Goal: Use online tool/utility: Utilize a website feature to perform a specific function

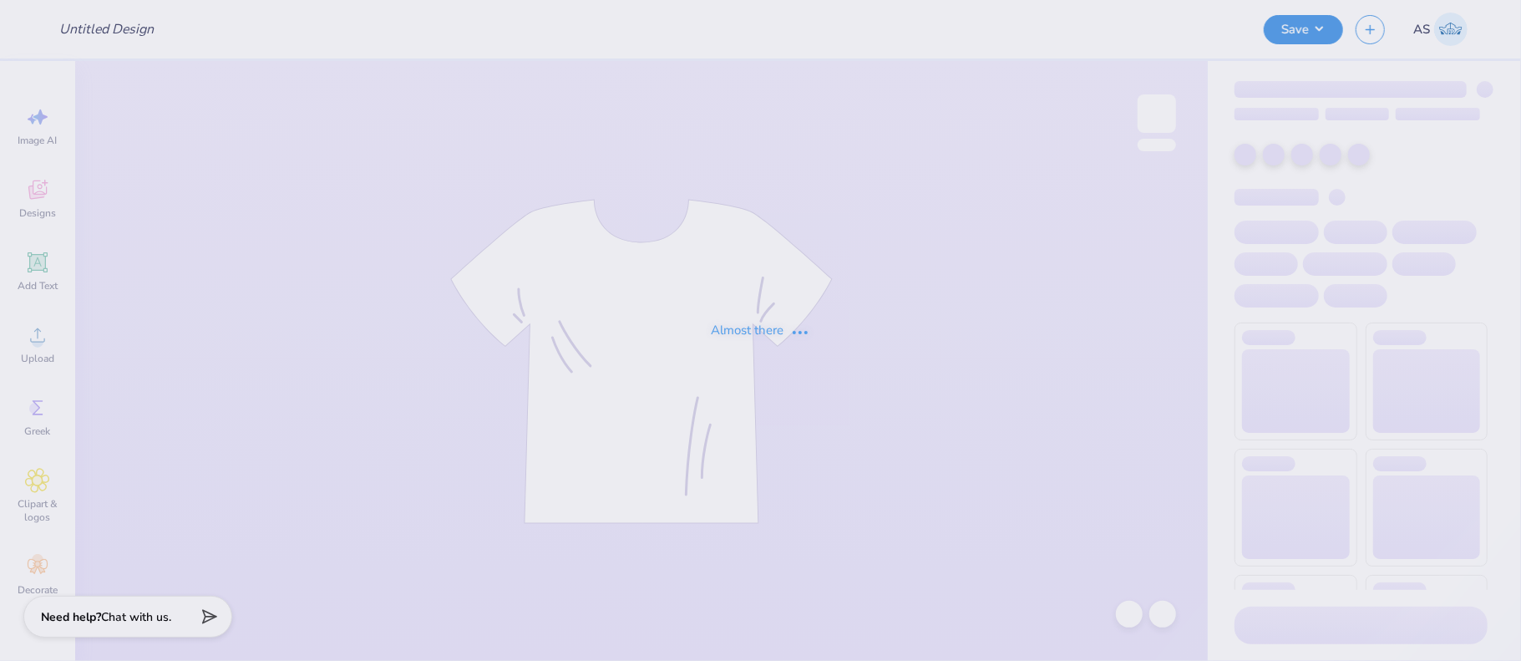
type input "arc1"
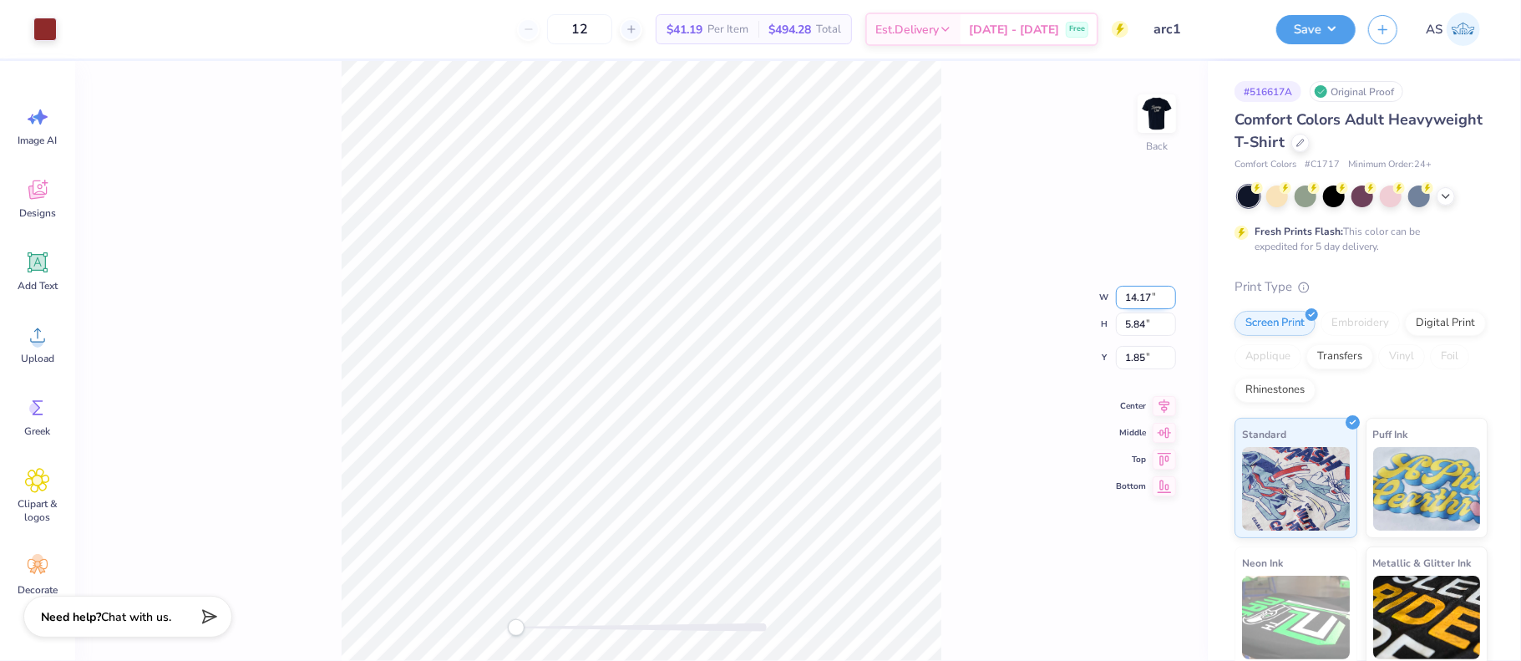
drag, startPoint x: 1126, startPoint y: 300, endPoint x: 1148, endPoint y: 299, distance: 22.6
click at [1148, 299] on input "14.17" at bounding box center [1146, 297] width 60 height 23
type input "12.50"
drag, startPoint x: 1145, startPoint y: 343, endPoint x: 1120, endPoint y: 344, distance: 25.1
click at [1120, 344] on input "1.85" at bounding box center [1146, 343] width 60 height 23
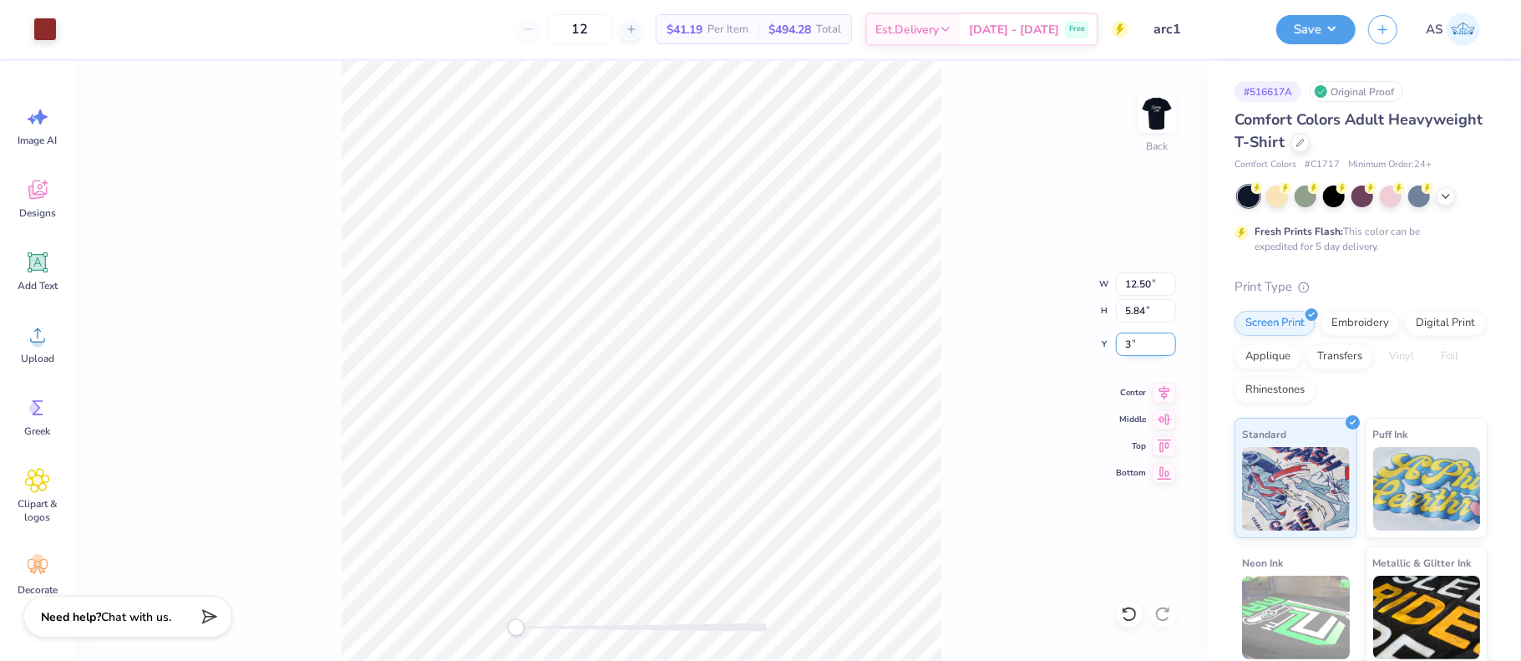
type input "3"
click at [1163, 393] on icon at bounding box center [1164, 390] width 23 height 20
click at [1170, 104] on img at bounding box center [1156, 113] width 67 height 67
drag, startPoint x: 1126, startPoint y: 295, endPoint x: 1143, endPoint y: 296, distance: 16.7
click at [1143, 296] on input "9.17" at bounding box center [1146, 297] width 60 height 23
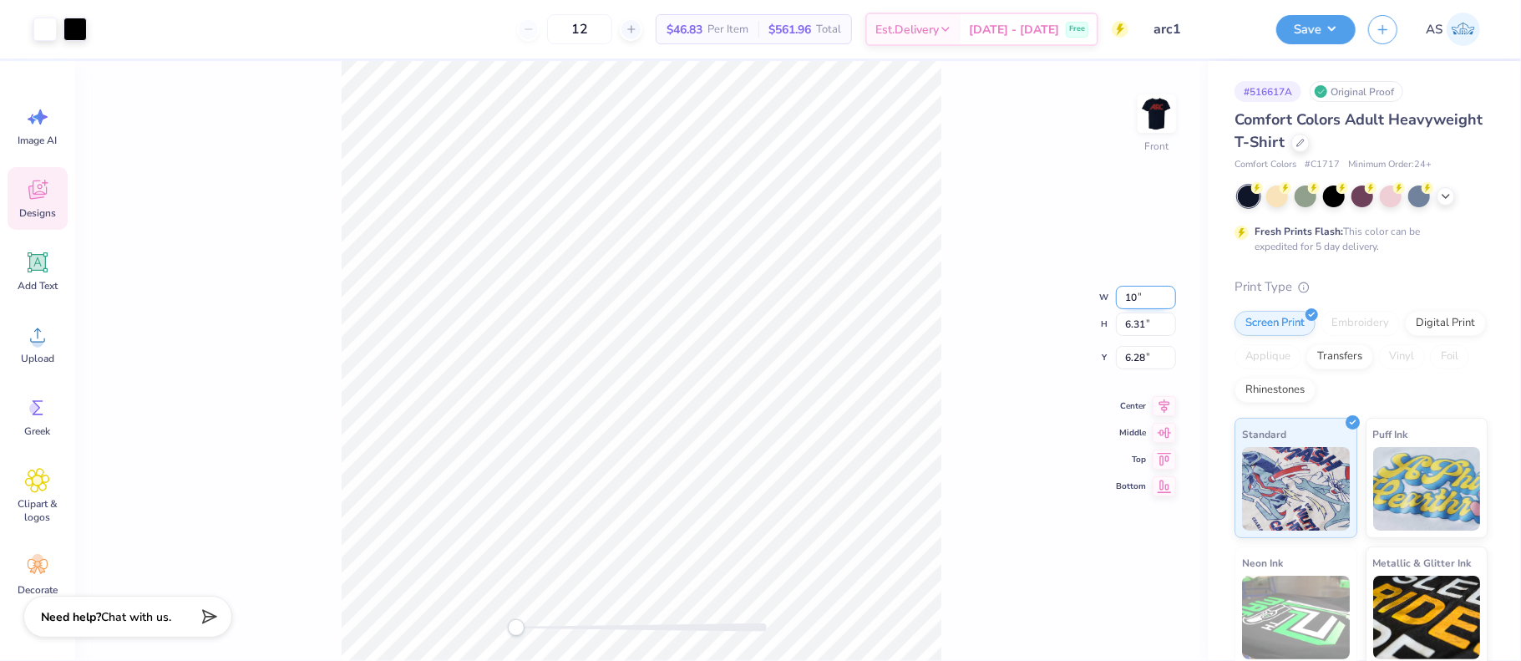
type input "10"
drag, startPoint x: 1127, startPoint y: 340, endPoint x: 1146, endPoint y: 340, distance: 19.2
click at [1146, 340] on input "6.28" at bounding box center [1146, 343] width 60 height 23
type input "2"
type input "3"
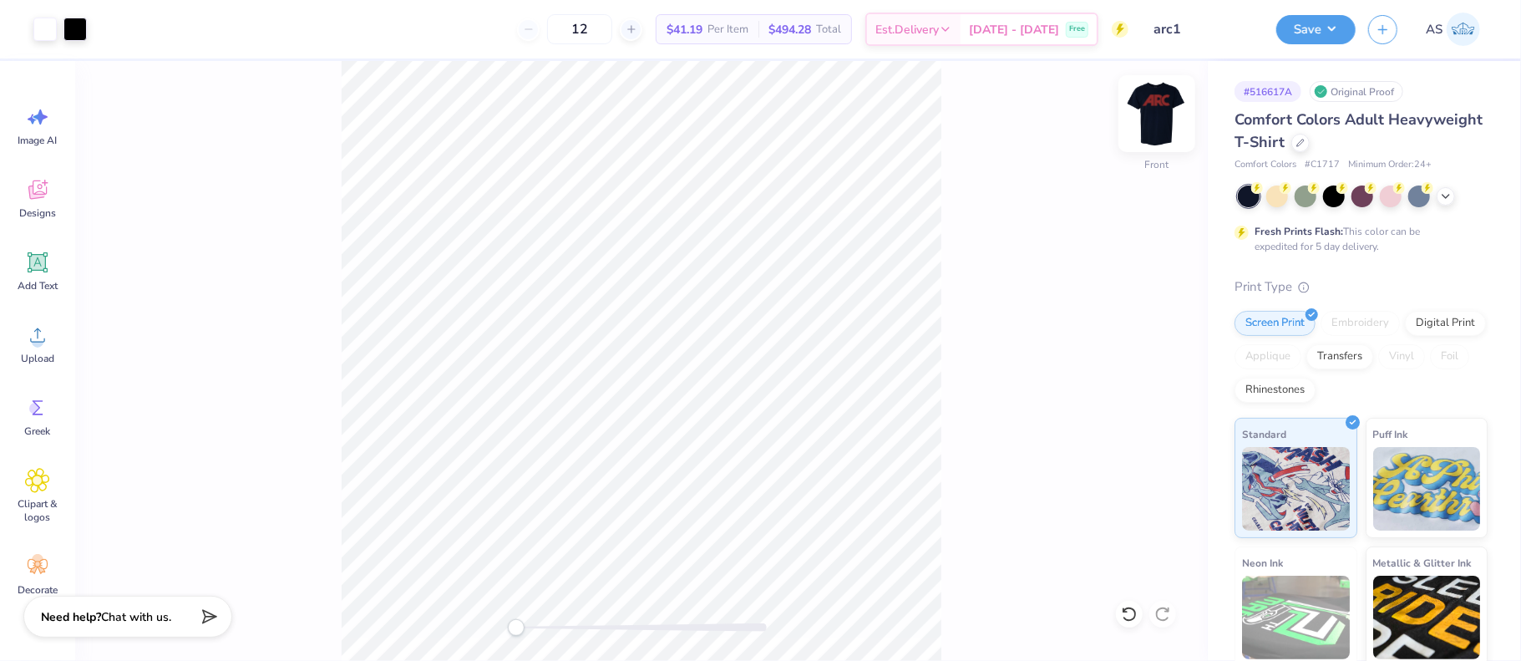
click at [1162, 112] on img at bounding box center [1156, 113] width 67 height 67
click at [1144, 123] on img at bounding box center [1156, 113] width 67 height 67
click at [74, 28] on div at bounding box center [74, 27] width 23 height 23
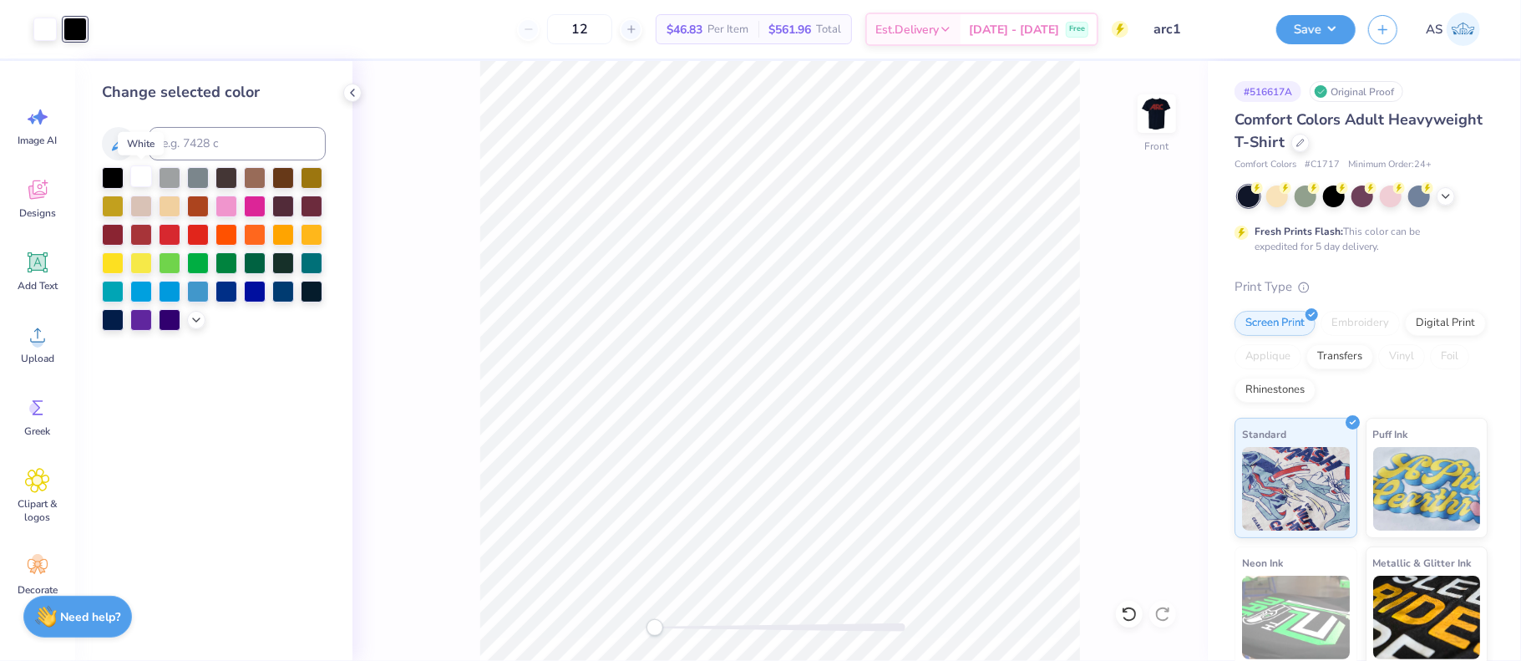
click at [145, 172] on div at bounding box center [141, 176] width 22 height 22
click at [177, 177] on div at bounding box center [170, 176] width 22 height 22
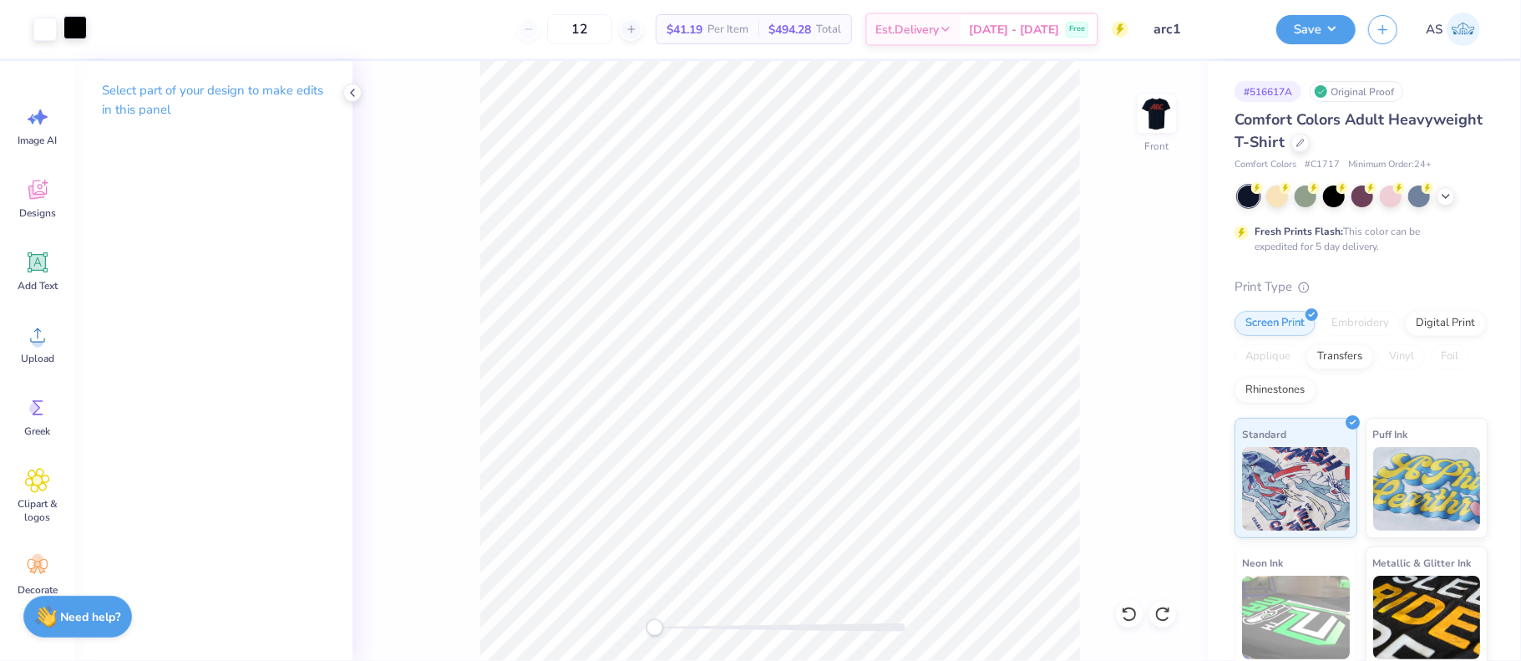
click at [79, 28] on div at bounding box center [74, 27] width 23 height 23
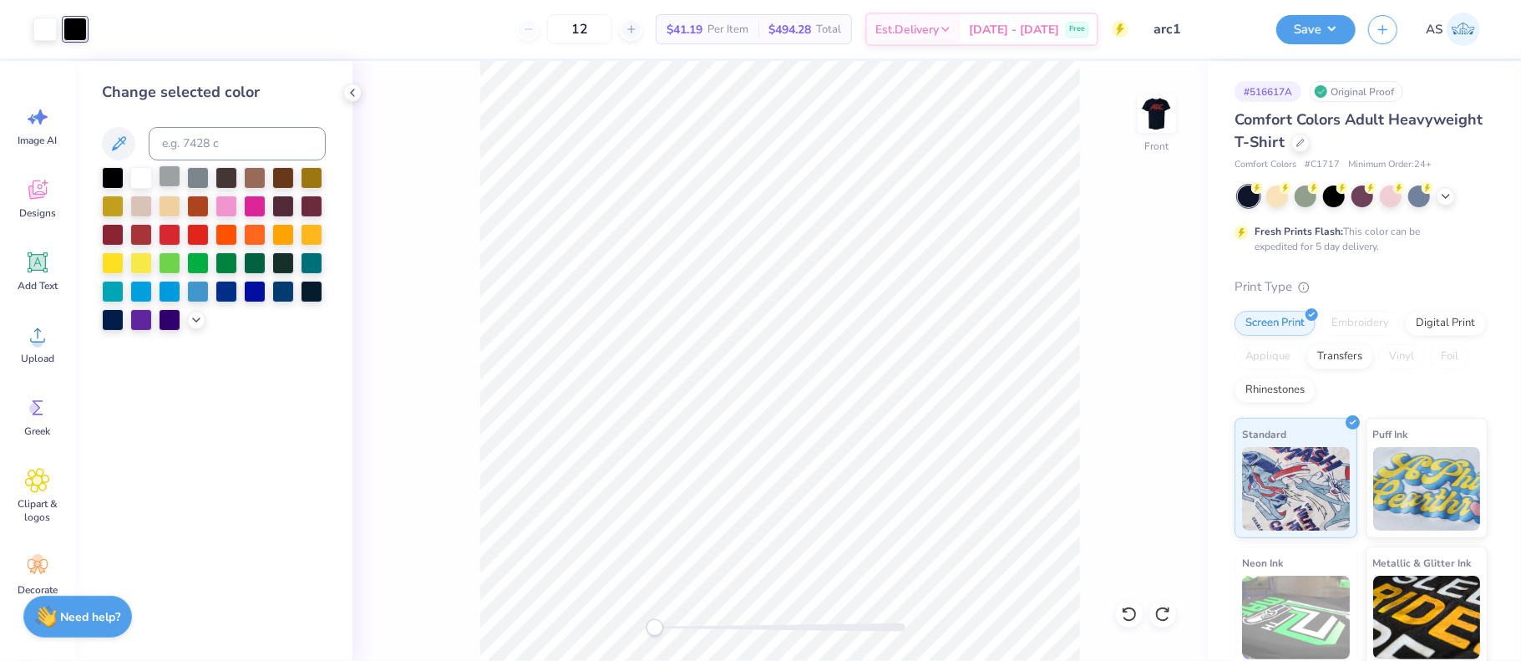
click at [172, 171] on div at bounding box center [170, 176] width 22 height 22
click at [1326, 30] on button "Save" at bounding box center [1315, 27] width 79 height 29
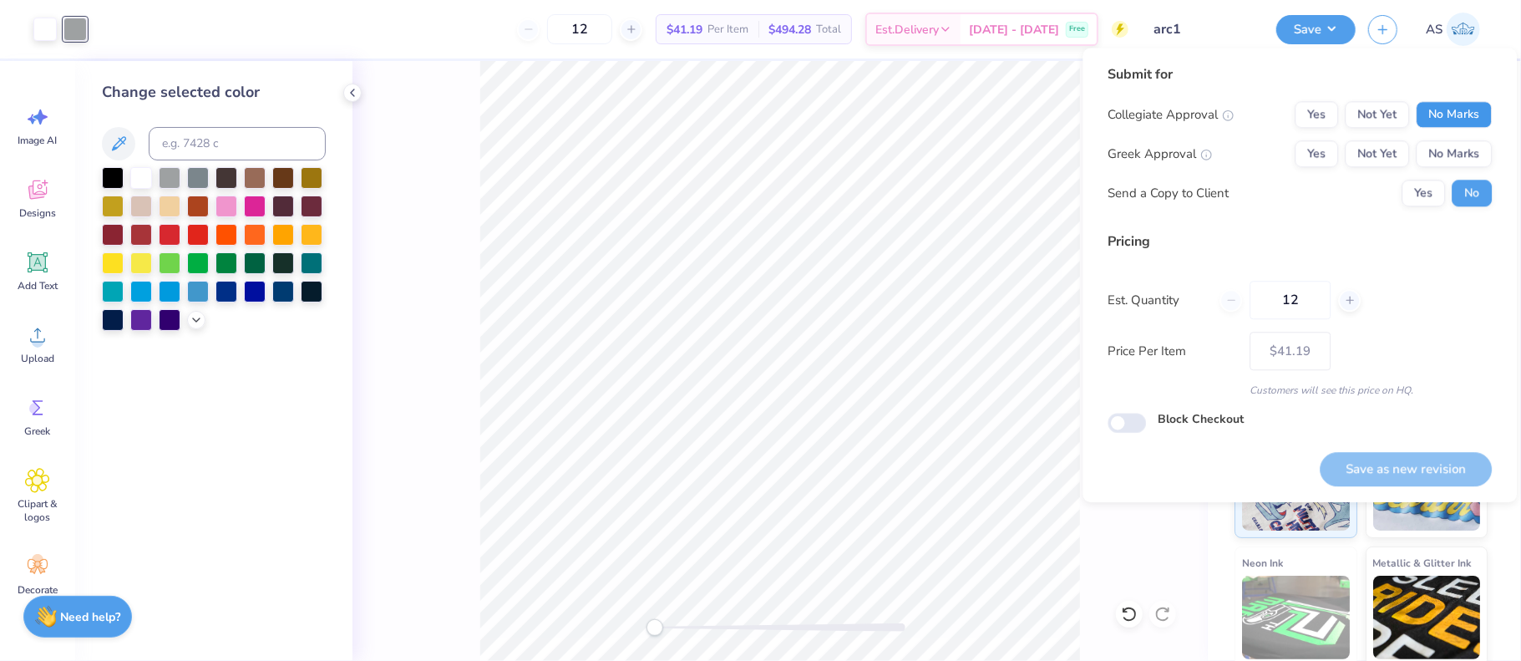
click at [1432, 119] on button "No Marks" at bounding box center [1454, 114] width 76 height 27
click at [1431, 159] on button "No Marks" at bounding box center [1454, 153] width 76 height 27
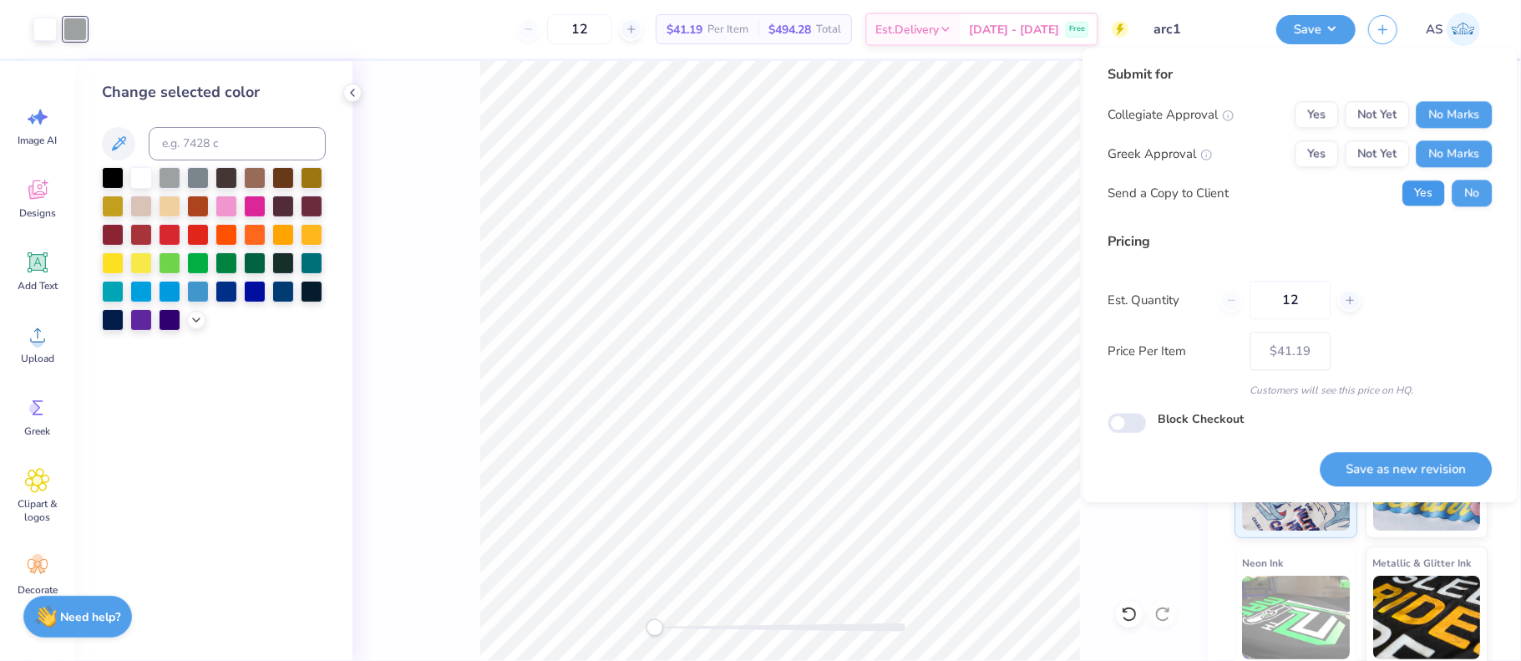
click at [1432, 203] on button "Yes" at bounding box center [1422, 193] width 43 height 27
click at [1427, 464] on button "Save as new revision" at bounding box center [1406, 469] width 172 height 34
type input "$41.19"
click at [1353, 286] on div "12" at bounding box center [1289, 300] width 141 height 38
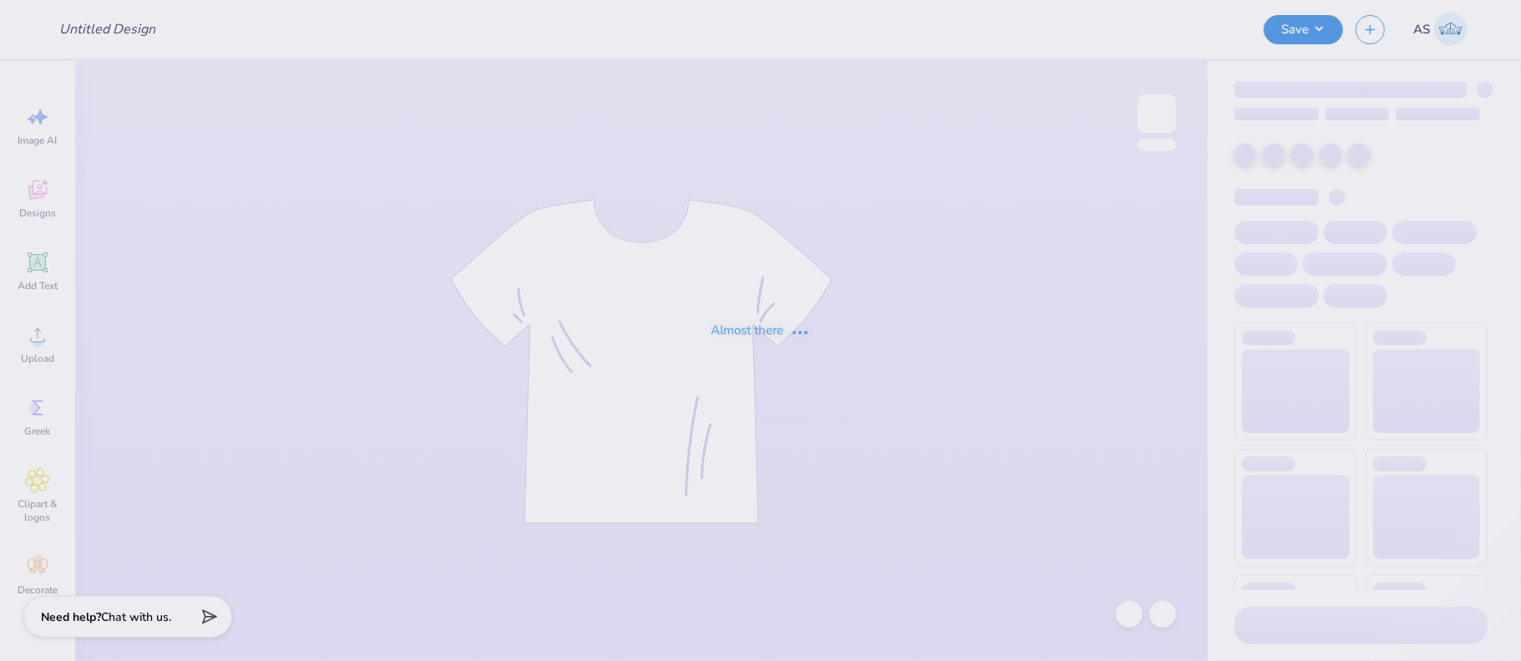
type input "arc1"
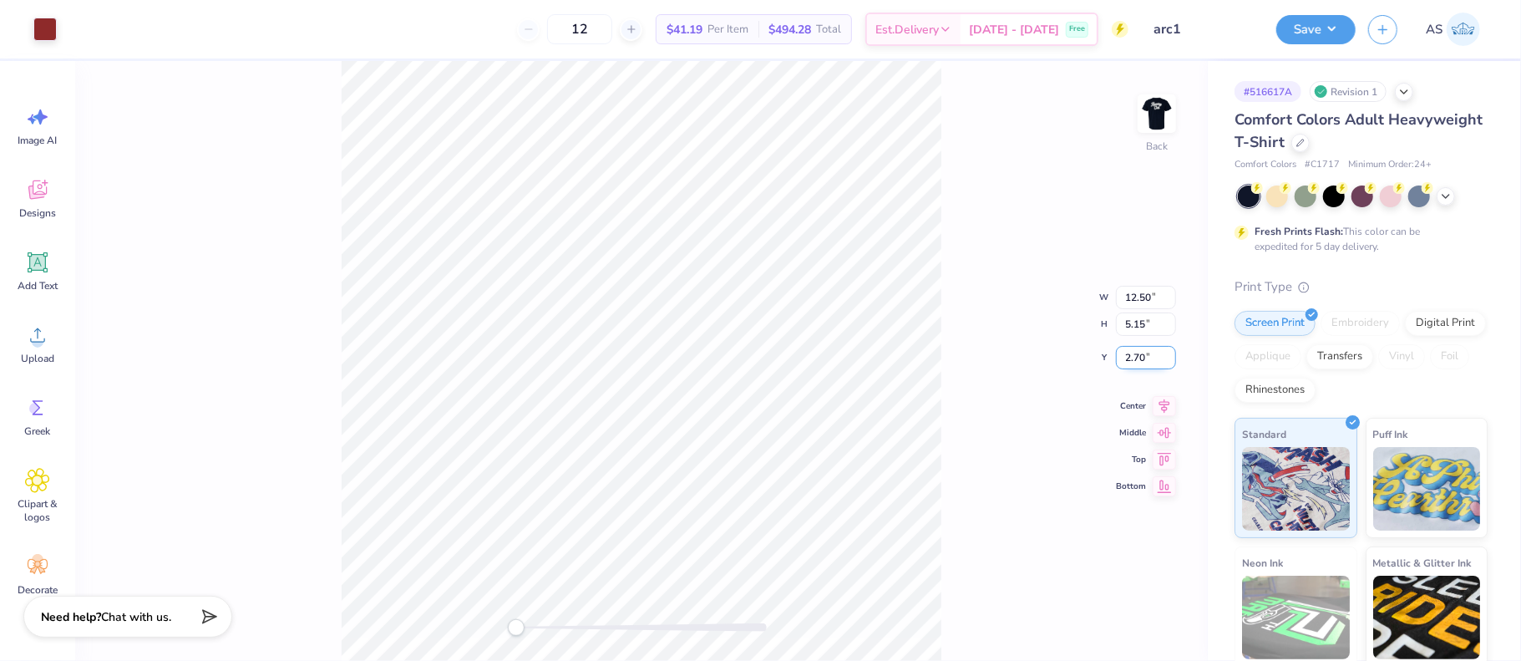
click at [1128, 353] on input "2.70" at bounding box center [1146, 357] width 60 height 23
type input "0"
type input "3"
click at [1156, 107] on img at bounding box center [1156, 113] width 67 height 67
click at [1142, 353] on input "3.28" at bounding box center [1146, 357] width 60 height 23
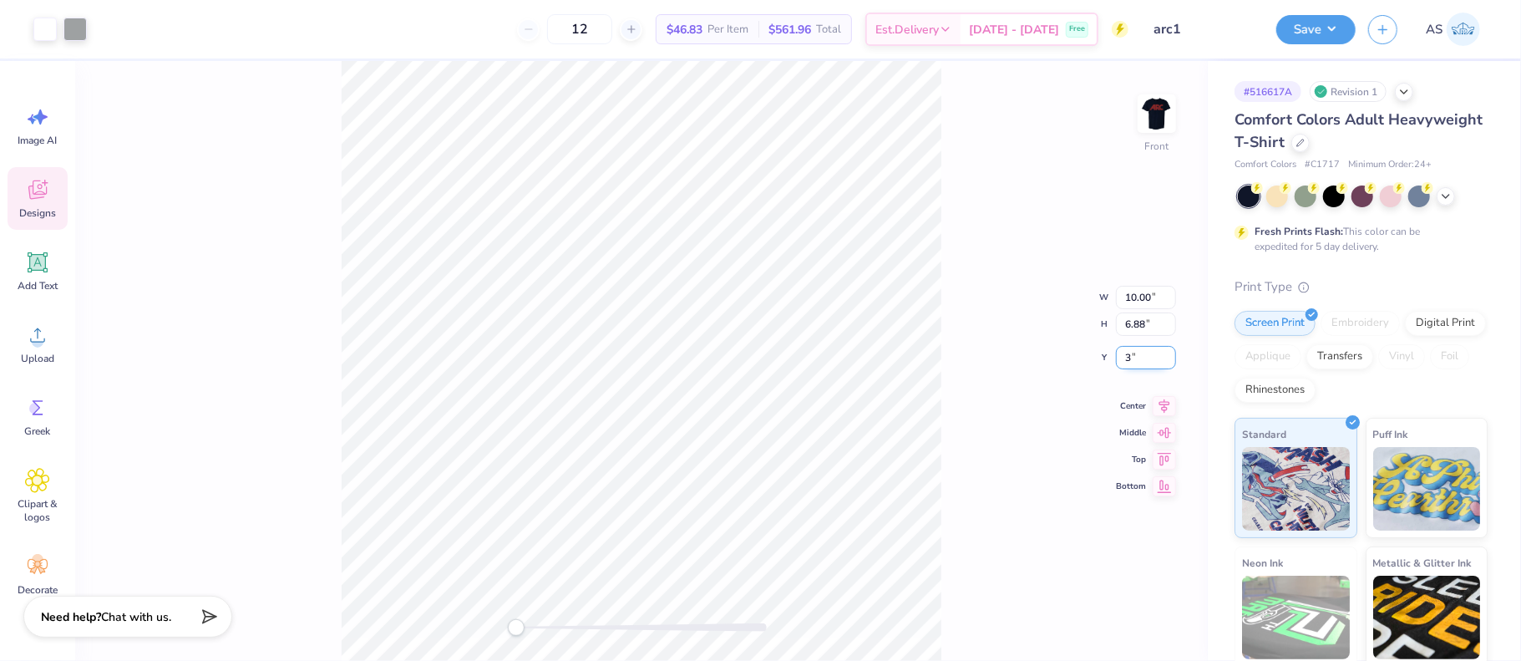
type input "3"
click at [1169, 113] on img at bounding box center [1156, 113] width 67 height 67
type input "9.84"
type input "6.77"
type input "0.65"
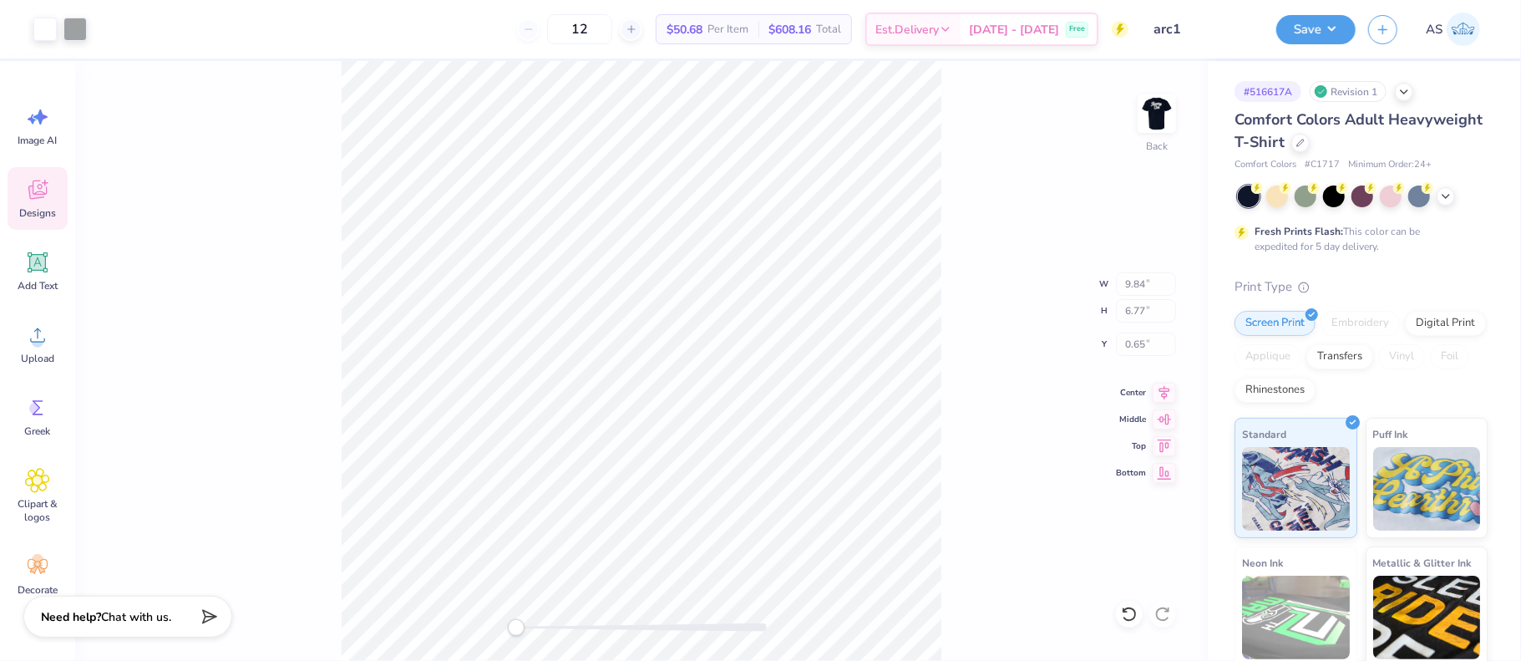
type input "12.50"
type input "5.15"
type input "3.00"
click at [1337, 25] on button "Save" at bounding box center [1315, 27] width 79 height 29
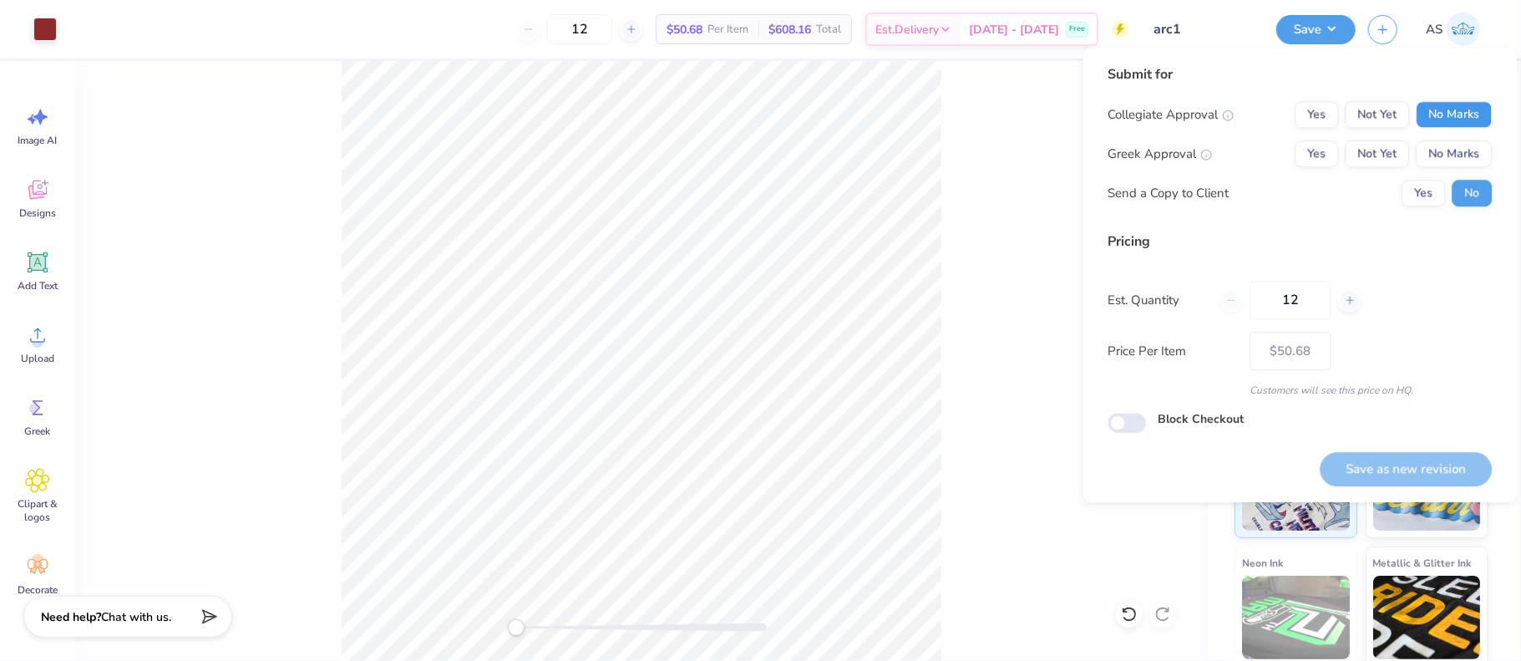
click at [1473, 118] on button "No Marks" at bounding box center [1454, 114] width 76 height 27
drag, startPoint x: 1457, startPoint y: 155, endPoint x: 1442, endPoint y: 175, distance: 23.9
click at [1457, 155] on button "No Marks" at bounding box center [1454, 153] width 76 height 27
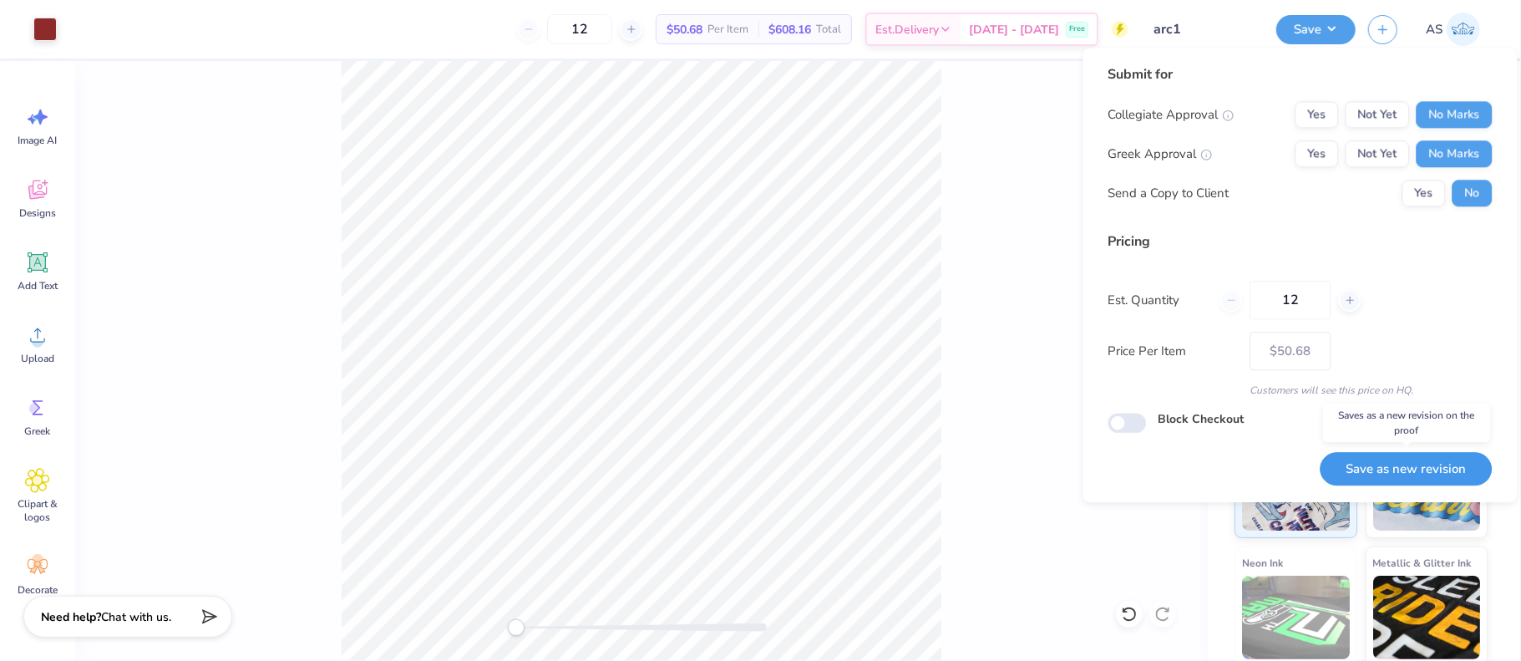
click at [1438, 469] on button "Save as new revision" at bounding box center [1406, 469] width 172 height 34
type input "$50.68"
click at [1290, 223] on div "Submit for Collegiate Approval Yes Not Yet No Marks Greek Approval Yes Not Yet …" at bounding box center [1299, 248] width 384 height 368
